Goal: Task Accomplishment & Management: Manage account settings

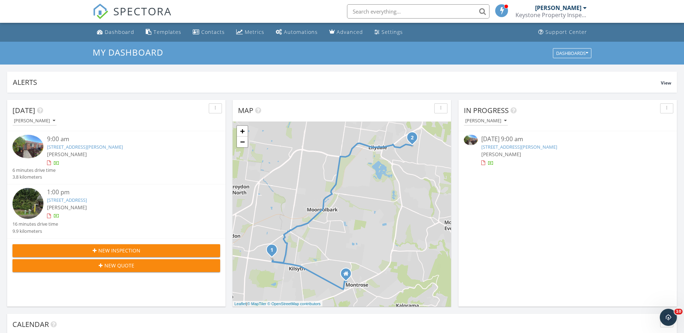
click at [521, 146] on link "11/18-20 Louisa St , Croydon, VIC 3136" at bounding box center [519, 147] width 76 height 6
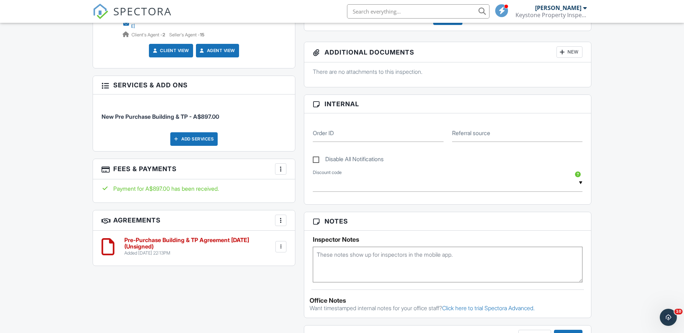
click at [281, 243] on div at bounding box center [280, 246] width 7 height 7
click at [280, 217] on div at bounding box center [280, 220] width 7 height 7
click at [208, 237] on h6 "Pre-Purchase Building & TP Agreement Sept 24 (Unsigned)" at bounding box center [199, 243] width 150 height 12
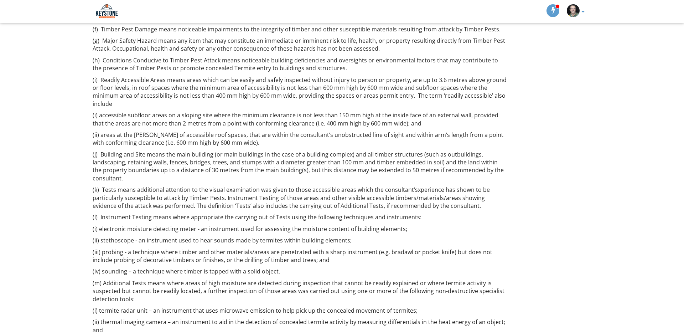
scroll to position [2921, 0]
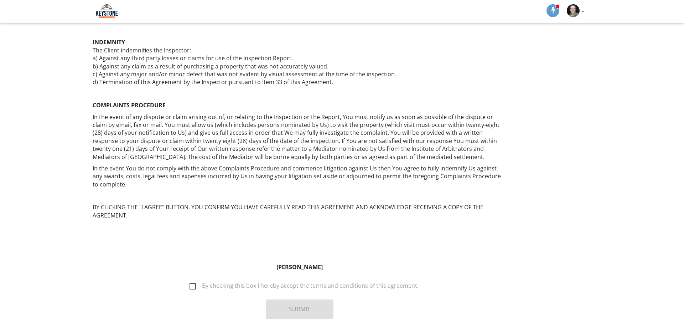
click at [195, 282] on label "By checking this box I hereby accept the terms and conditions of this agreement." at bounding box center [303, 286] width 229 height 9
click at [190, 280] on input "By checking this box I hereby accept the terms and conditions of this agreement." at bounding box center [187, 282] width 5 height 5
checkbox input "true"
click at [302, 299] on button "Submit" at bounding box center [299, 308] width 67 height 19
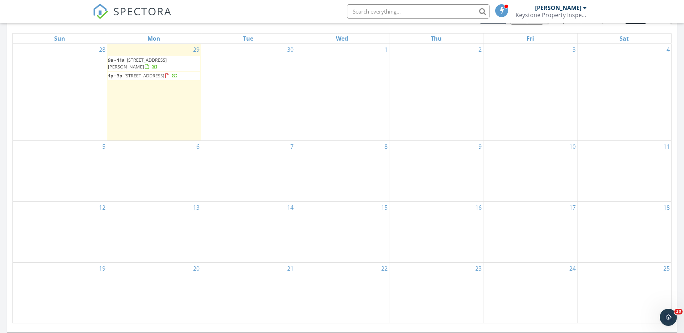
scroll to position [316, 0]
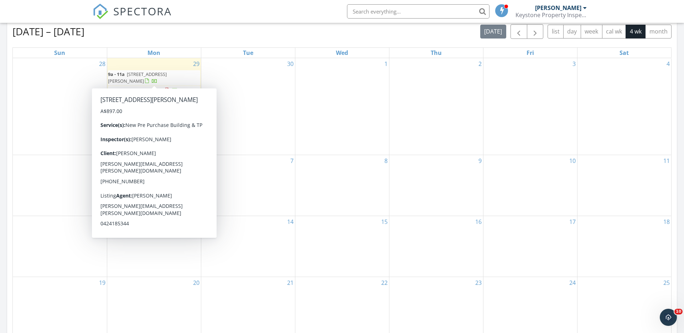
click at [145, 75] on span "11/18-20 Louisa St , Croydon 3136" at bounding box center [137, 77] width 59 height 13
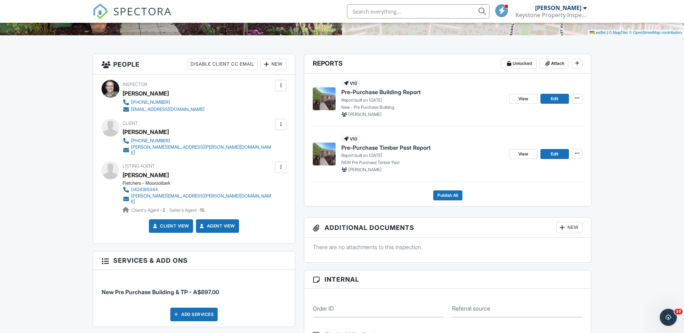
scroll to position [156, 0]
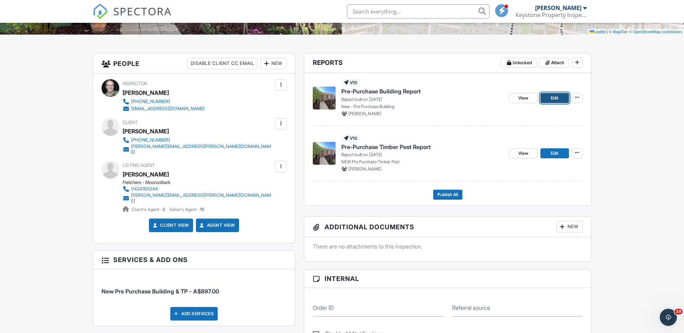
click at [554, 97] on span "Edit" at bounding box center [554, 97] width 7 height 7
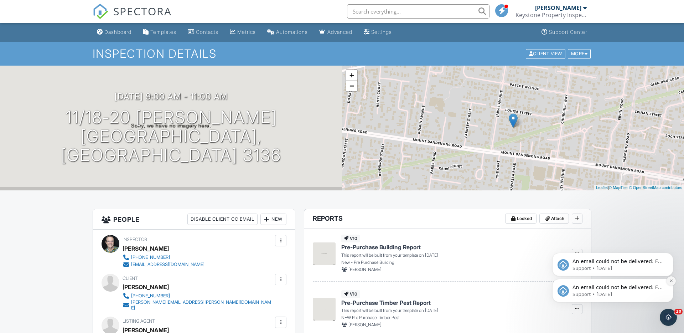
click at [671, 281] on icon "Dismiss notification" at bounding box center [671, 280] width 4 height 4
click at [671, 281] on icon "Dismiss notification" at bounding box center [671, 280] width 3 height 3
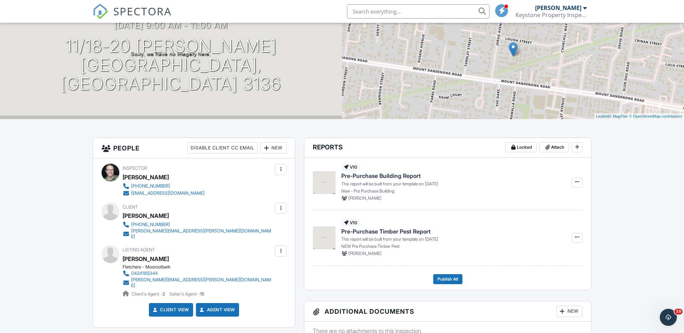
scroll to position [72, 0]
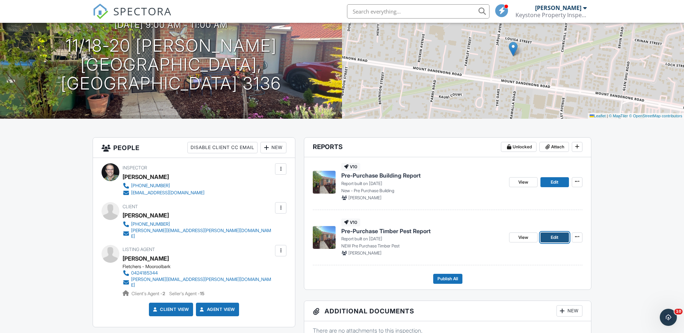
click at [552, 237] on span "Edit" at bounding box center [554, 237] width 7 height 7
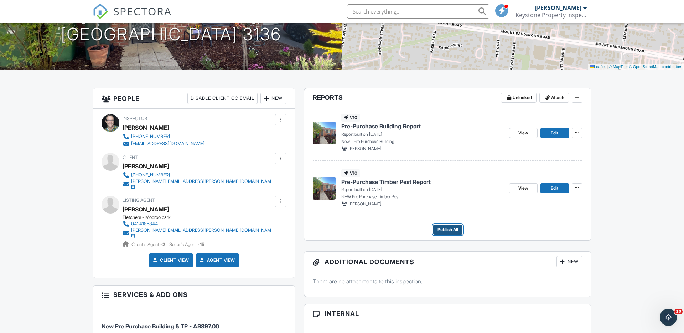
click at [440, 230] on span "Publish All" at bounding box center [447, 229] width 21 height 7
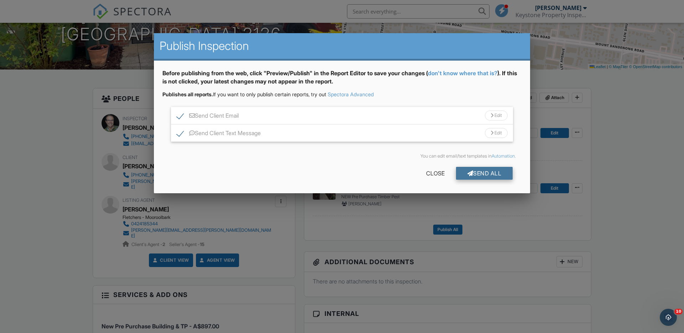
click at [474, 170] on div "Send All" at bounding box center [484, 173] width 57 height 13
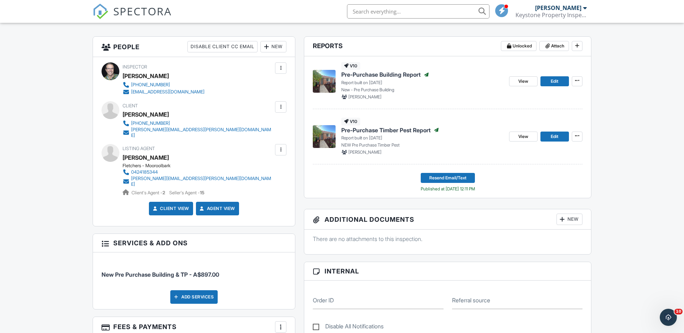
scroll to position [172, 0]
